Goal: Task Accomplishment & Management: Use online tool/utility

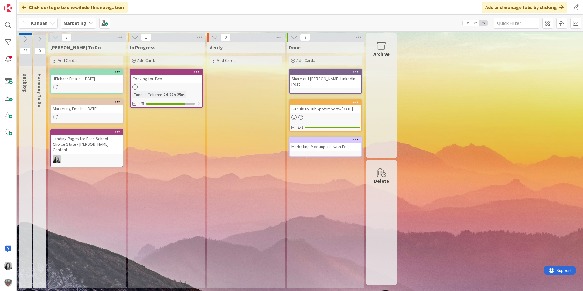
click at [98, 62] on div "Add Card..." at bounding box center [86, 60] width 73 height 9
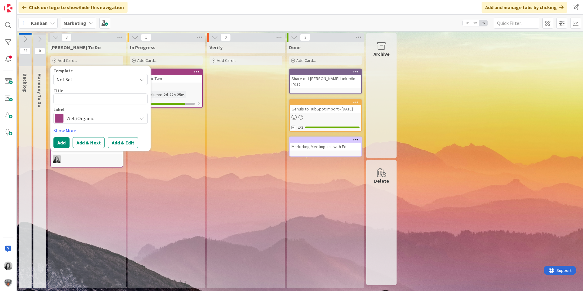
type textarea "x"
type textarea "A"
type textarea "x"
type textarea "Add"
type textarea "x"
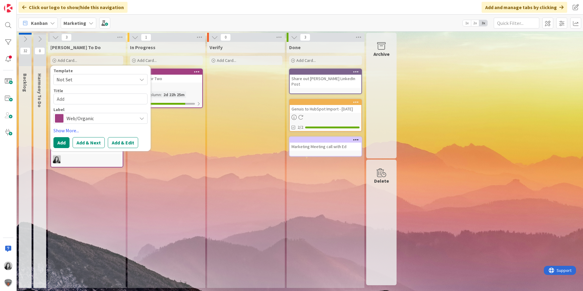
type textarea "Add R"
type textarea "x"
type textarea "Add Re"
type textarea "x"
type textarea "Add Req"
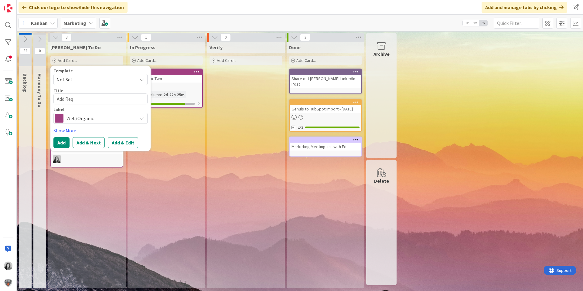
type textarea "x"
type textarea "Add Requ"
type textarea "x"
type textarea "Add Requi"
type textarea "x"
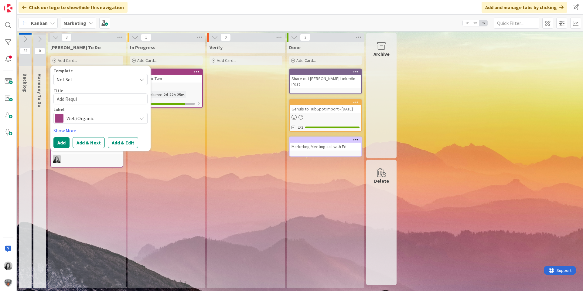
type textarea "Add Requid"
type textarea "x"
type textarea "Add Requide"
type textarea "x"
type textarea "Add Requid"
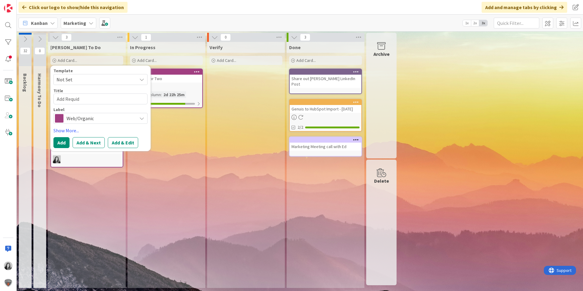
type textarea "x"
type textarea "Add Requi"
type textarea "x"
type textarea "Add Requie"
type textarea "x"
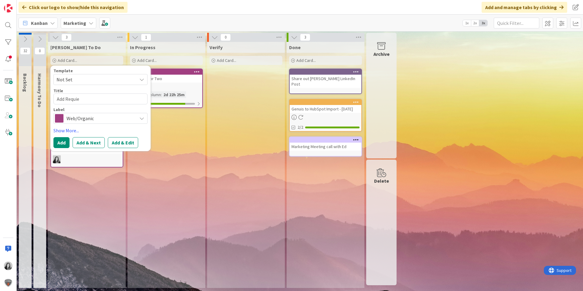
type textarea "Add Requied"
type textarea "x"
type textarea "Add Requied"
type textarea "x"
type textarea "Add Requied"
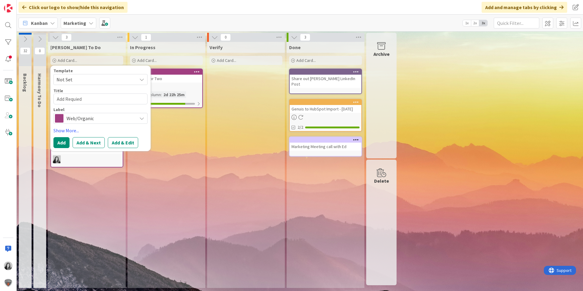
type textarea "x"
type textarea "Add Requie"
type textarea "x"
type textarea "Add Requi"
type textarea "x"
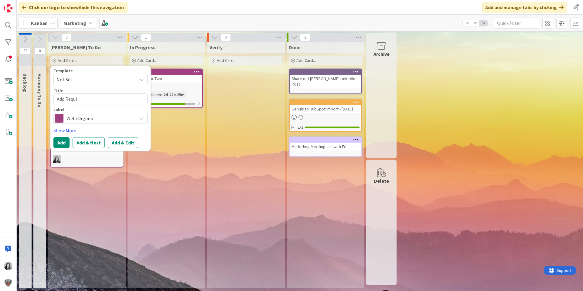
type textarea "Add Requ"
type textarea "x"
type textarea "Add Requi"
type textarea "x"
type textarea "Add Requir"
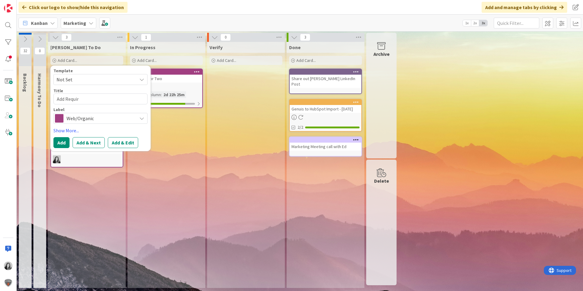
type textarea "x"
type textarea "Add Require"
type textarea "x"
type textarea "Add Required"
type textarea "x"
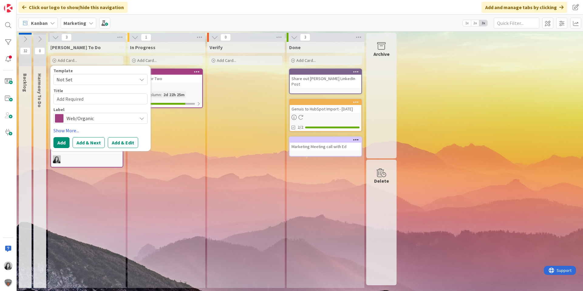
type textarea "Add Required"
type textarea "x"
type textarea "Add Required D"
type textarea "x"
type textarea "Add Required Do"
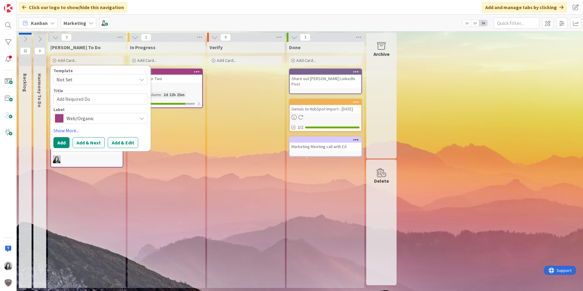
type textarea "x"
type textarea "Add Required Doc"
type textarea "x"
type textarea "Add Required Docu"
type textarea "x"
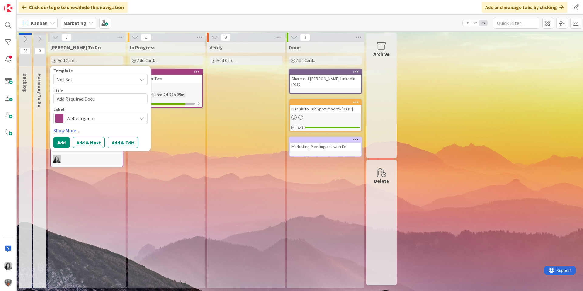
type textarea "Add Required Docum"
type textarea "x"
type textarea "Add Required Docume"
type textarea "x"
type textarea "Add Required Documen"
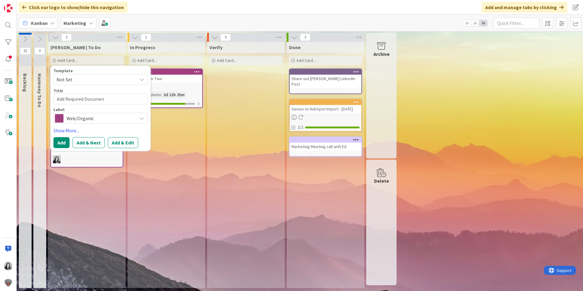
type textarea "x"
type textarea "Add Required Document"
type textarea "x"
type textarea "Add Required Documents"
type textarea "x"
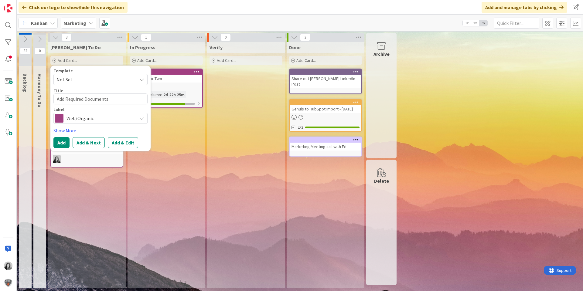
type textarea "Add Required Documents"
type textarea "x"
type textarea "Add Required Documents t"
type textarea "x"
type textarea "Add Required Documents te"
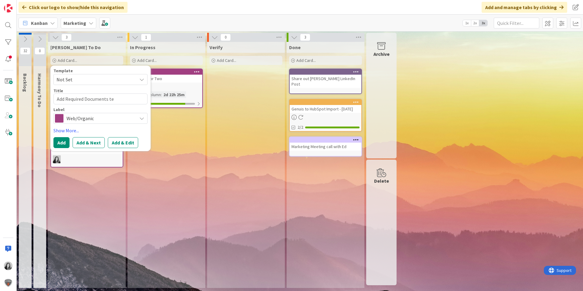
type textarea "x"
type textarea "Add Required Documents tex"
type textarea "x"
type textarea "Add Required Documents text"
type textarea "x"
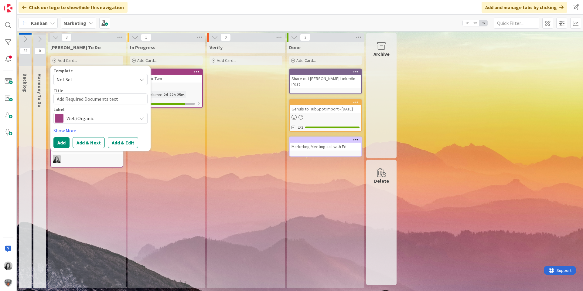
type textarea "Add Required Documents text"
type textarea "x"
type textarea "Add Required Documents text o"
type textarea "x"
type textarea "Add Required Documents text on"
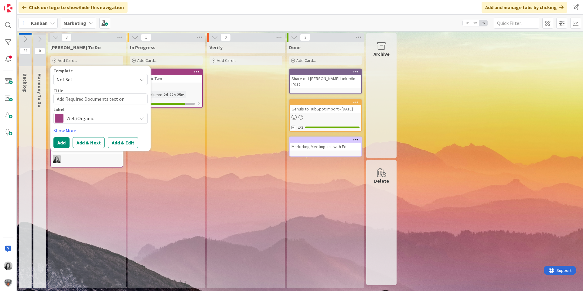
type textarea "x"
type textarea "Add Required Documents text on"
type textarea "x"
type textarea "Add Required Documents text on S"
type textarea "x"
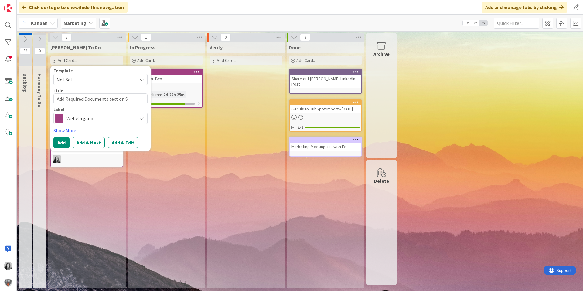
type textarea "Add Required Documents text on Sc"
type textarea "x"
type textarea "Add Required Documents text on Sch"
type textarea "x"
type textarea "Add Required Documents text on Scho"
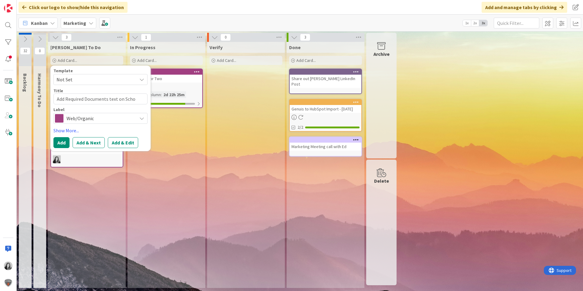
type textarea "x"
type textarea "Add Required Documents text on Schoo"
type textarea "x"
type textarea "Add Required Documents text on School"
type textarea "x"
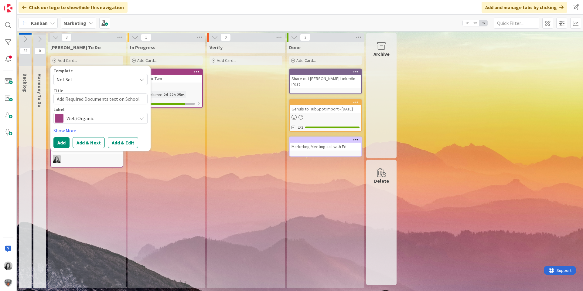
type textarea "Add Required Documents text on School"
type textarea "x"
type textarea "Add Required Documents text on School C"
type textarea "x"
type textarea "Add Required Documents text on School Ch"
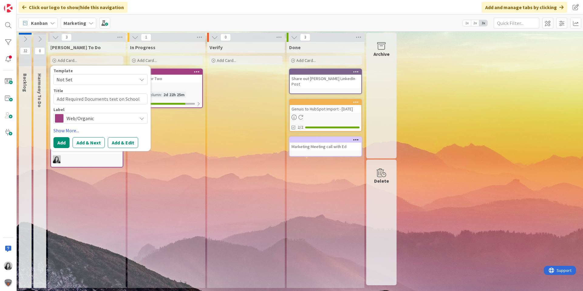
type textarea "x"
type textarea "Add Required Documents text on School Cho"
type textarea "x"
type textarea "Add Required Documents text on School Choi"
type textarea "x"
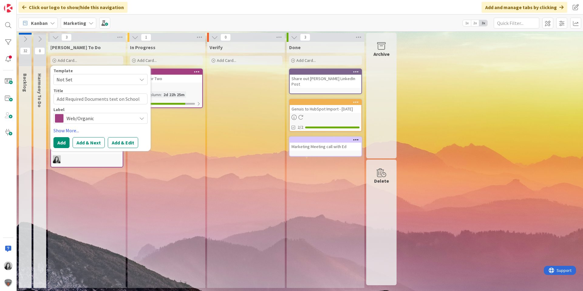
type textarea "Add Required Documents text on School Choic"
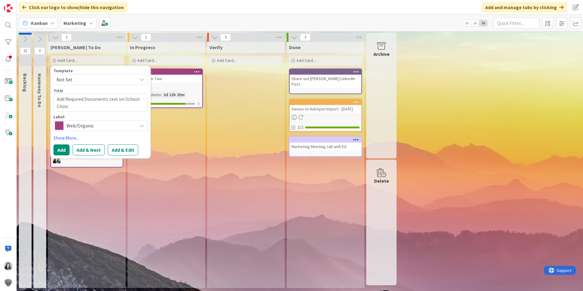
type textarea "x"
type textarea "Add Required Documents text on School Choice"
type textarea "x"
type textarea "Add Required Documents text on School Choice"
type textarea "x"
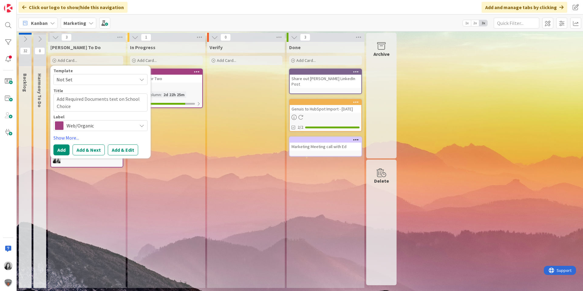
type textarea "Add Required Documents text on School Choice p"
type textarea "x"
type textarea "Add Required Documents text on School Choice pa"
type textarea "x"
type textarea "Add Required Documents text on School Choice pag"
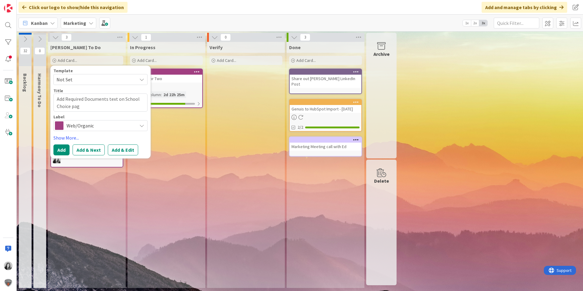
type textarea "x"
type textarea "Add Required Documents text on School Choice page"
click at [136, 129] on div "Web/Organic" at bounding box center [100, 125] width 94 height 11
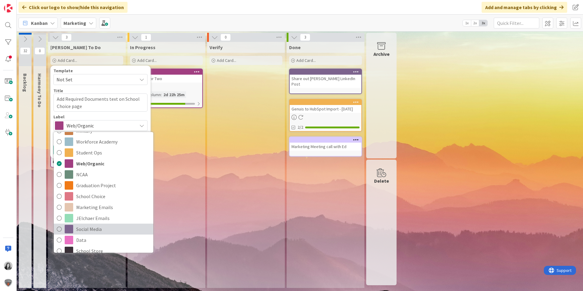
scroll to position [61, 0]
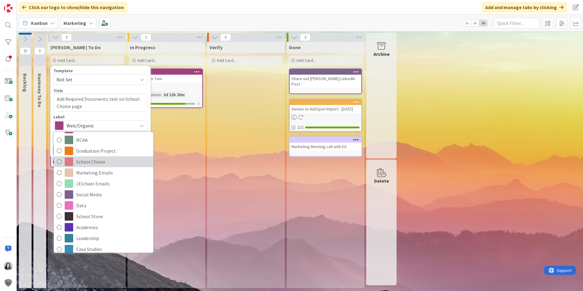
click at [99, 164] on span "School Choice" at bounding box center [113, 161] width 74 height 9
type textarea "x"
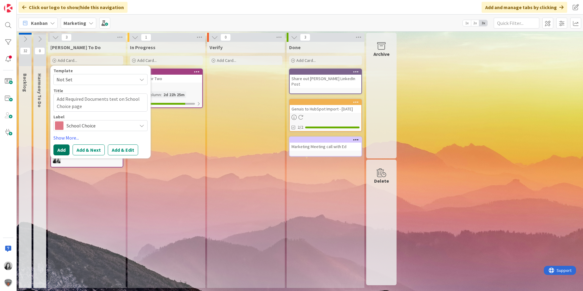
click at [66, 151] on button "Add" at bounding box center [61, 150] width 16 height 11
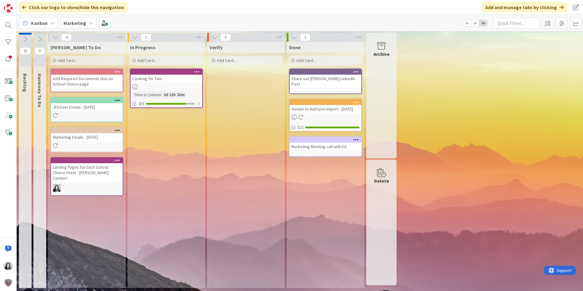
click at [89, 151] on div "Marketing Emails - 10/13/2025" at bounding box center [86, 139] width 73 height 25
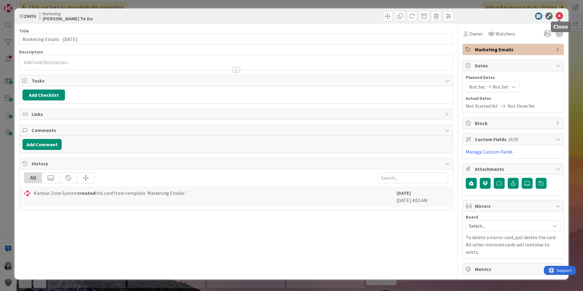
click at [559, 15] on icon at bounding box center [559, 15] width 7 height 7
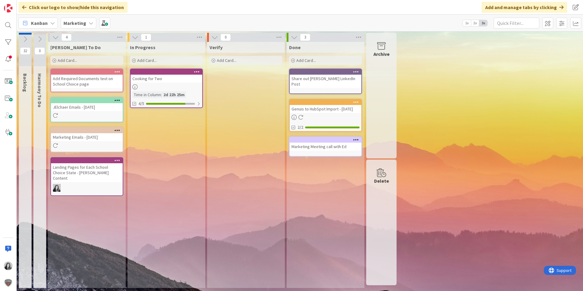
click at [95, 178] on div "Landing Pages for Each School Choice State - Brian Providing Content" at bounding box center [86, 176] width 73 height 39
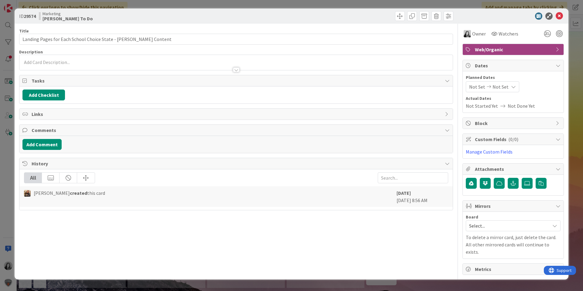
click at [496, 46] on span "Web/Organic" at bounding box center [514, 49] width 78 height 7
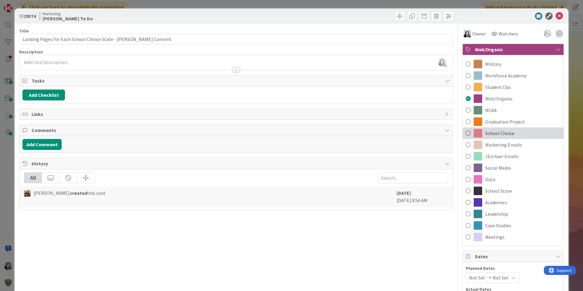
click at [499, 135] on span "School Choice" at bounding box center [500, 133] width 29 height 7
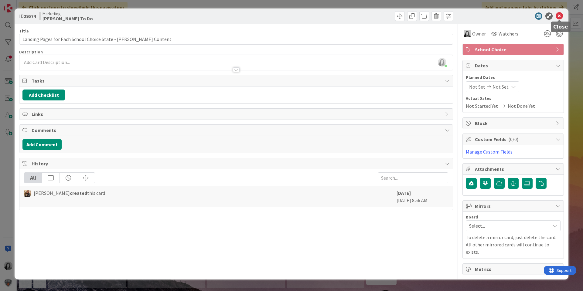
click at [560, 16] on icon at bounding box center [559, 15] width 7 height 7
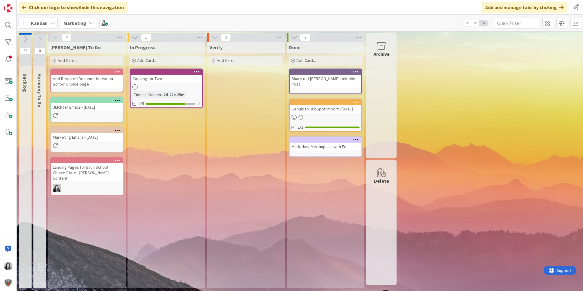
click at [172, 196] on div "In Progress Add Card... Cooking for Two Time in Column : 2d 22h 25m 4/5" at bounding box center [167, 165] width 78 height 246
